Goal: Task Accomplishment & Management: Use online tool/utility

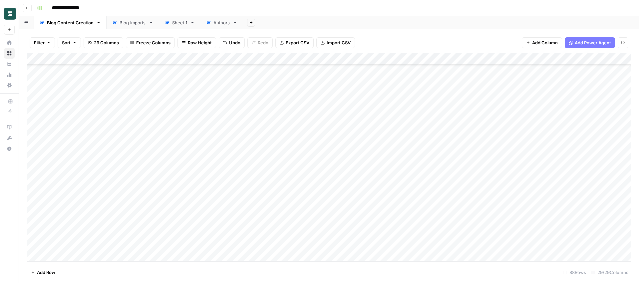
scroll to position [810, 0]
click at [57, 255] on div "Add Column" at bounding box center [329, 157] width 604 height 208
type textarea "**********"
click at [184, 270] on footer "Add Row 89 Rows 29/29 Columns" at bounding box center [329, 272] width 604 height 22
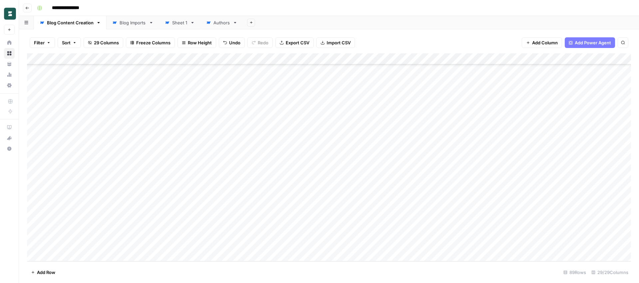
click at [184, 244] on div "Add Column" at bounding box center [329, 157] width 604 height 208
click at [225, 245] on div "Add Column" at bounding box center [329, 157] width 604 height 208
click at [218, 245] on div "Add Column" at bounding box center [329, 157] width 604 height 208
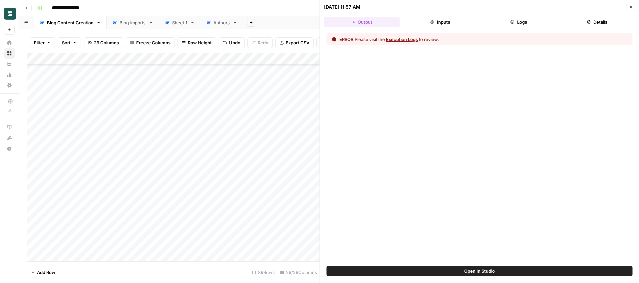
click at [413, 38] on button "Execution Logs" at bounding box center [402, 39] width 32 height 7
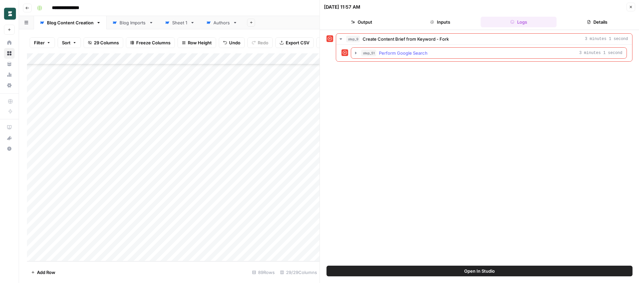
click at [355, 53] on icon "button" at bounding box center [355, 53] width 1 height 2
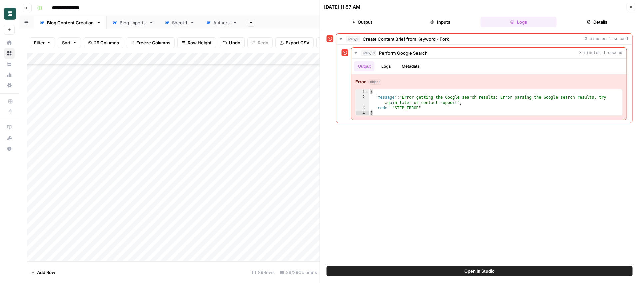
click at [633, 7] on button "Close" at bounding box center [630, 7] width 9 height 9
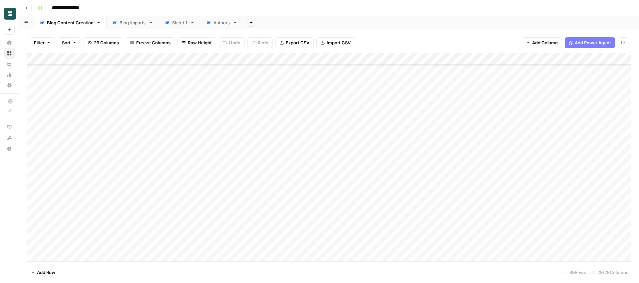
scroll to position [335, 0]
click at [75, 155] on div "Add Column" at bounding box center [329, 157] width 604 height 208
click at [76, 216] on div "Add Column" at bounding box center [329, 157] width 604 height 208
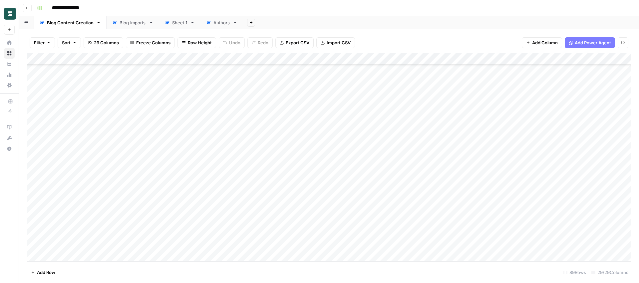
click at [76, 216] on div "Add Column" at bounding box center [329, 157] width 604 height 208
drag, startPoint x: 119, startPoint y: 215, endPoint x: 52, endPoint y: 216, distance: 67.6
click at [52, 216] on textarea "**********" at bounding box center [103, 215] width 107 height 9
click at [71, 257] on div "Add Column" at bounding box center [329, 157] width 604 height 208
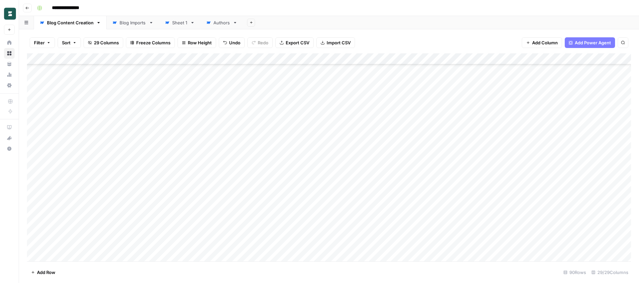
scroll to position [833, 0]
type textarea "**********"
click at [136, 271] on footer "Add Row 90 Rows 29/29 Columns" at bounding box center [329, 272] width 604 height 22
click at [34, 232] on div "Add Column" at bounding box center [329, 157] width 604 height 208
click at [42, 275] on span "Delete 1 Row" at bounding box center [44, 272] width 27 height 7
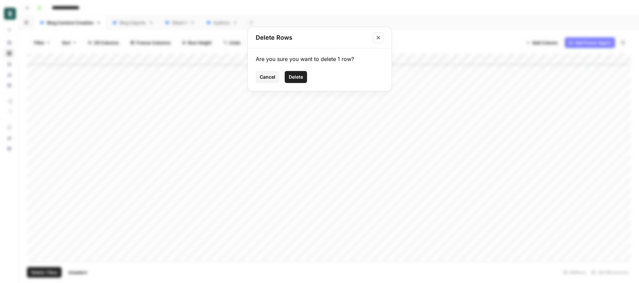
click at [297, 80] on span "Delete" at bounding box center [296, 77] width 14 height 7
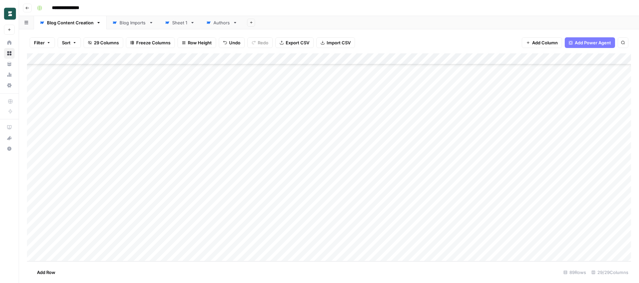
scroll to position [822, 0]
click at [210, 244] on div "Add Column" at bounding box center [329, 157] width 604 height 208
click at [240, 244] on div "Add Column" at bounding box center [329, 157] width 604 height 208
click at [231, 243] on div "Add Column" at bounding box center [329, 157] width 604 height 208
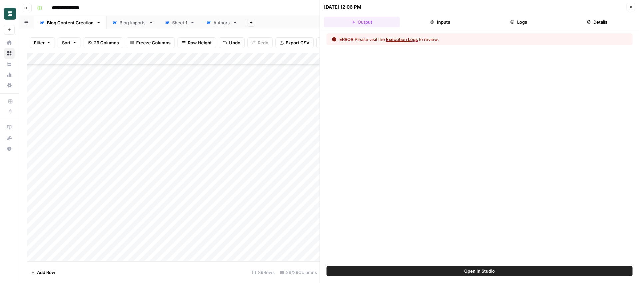
click at [415, 42] on button "Execution Logs" at bounding box center [402, 39] width 32 height 7
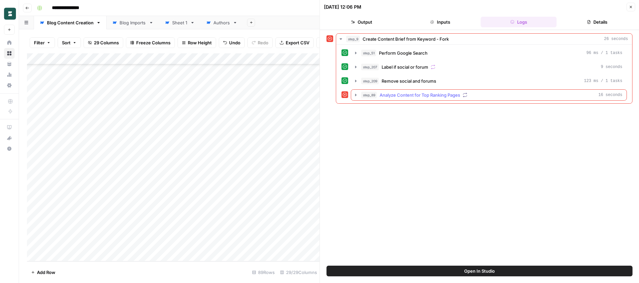
click at [355, 96] on icon "button" at bounding box center [355, 94] width 5 height 5
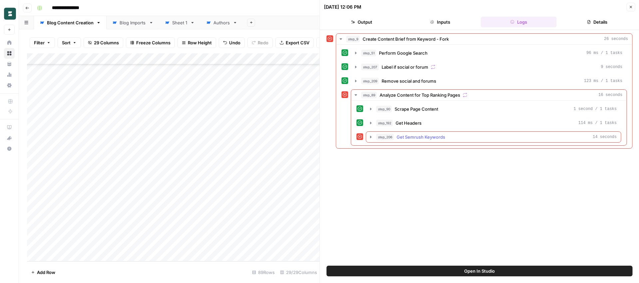
click at [370, 138] on icon "button" at bounding box center [370, 136] width 5 height 5
